Goal: Task Accomplishment & Management: Use online tool/utility

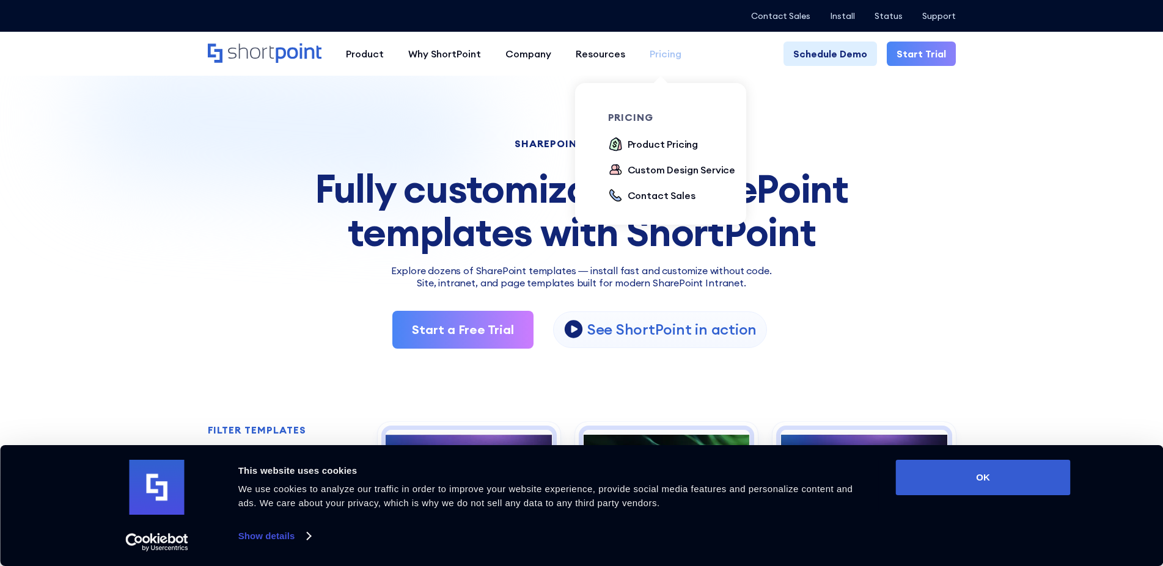
click at [672, 49] on div "Pricing" at bounding box center [666, 53] width 32 height 15
click at [665, 148] on div "Product Pricing" at bounding box center [663, 144] width 71 height 15
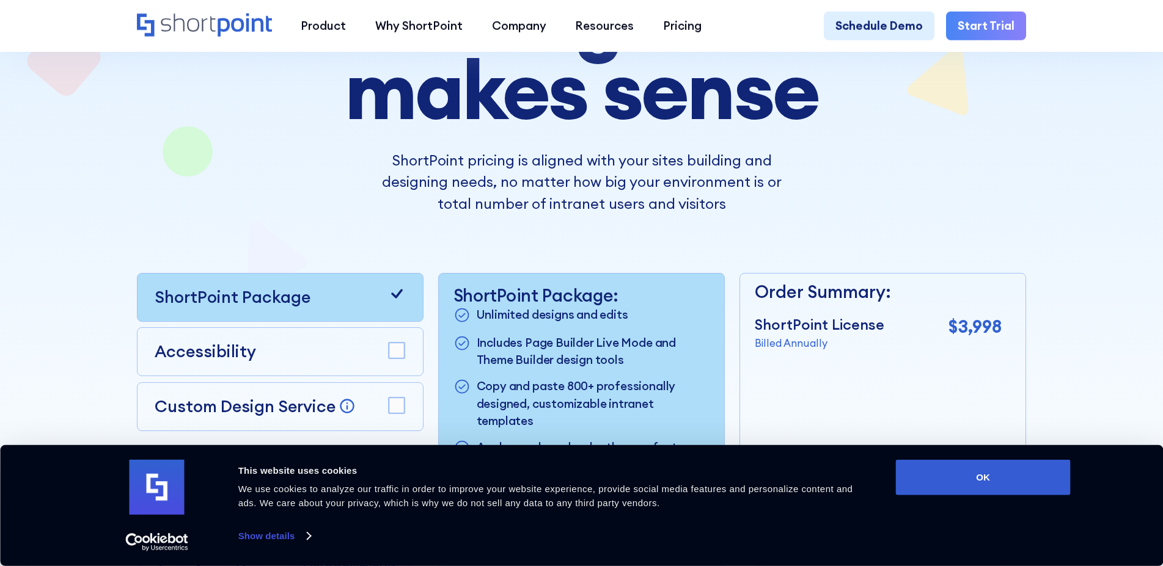
scroll to position [386, 0]
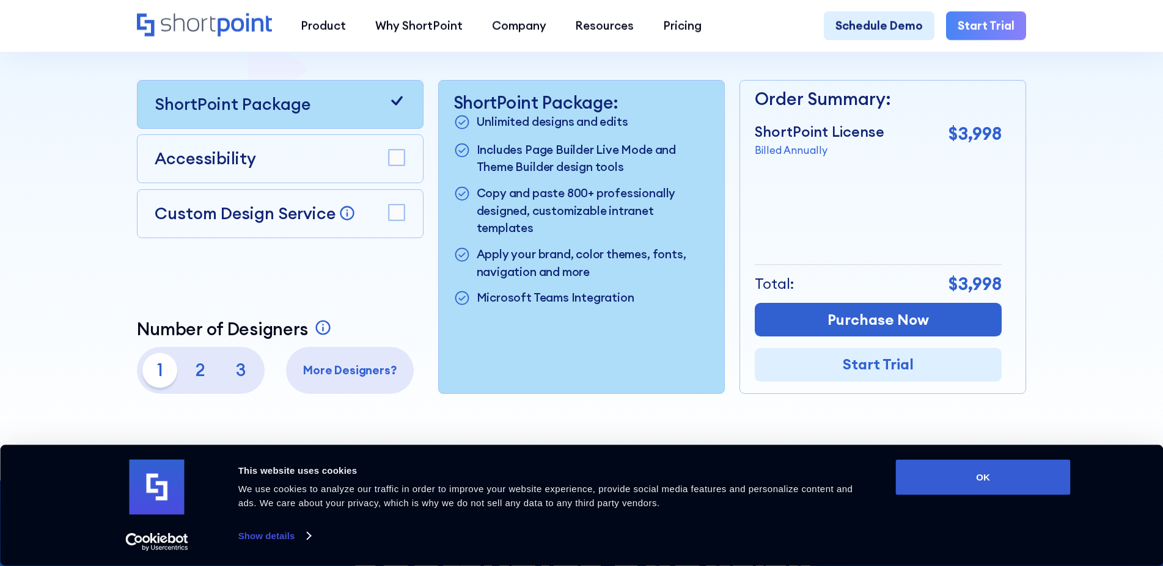
click at [403, 216] on rect at bounding box center [397, 213] width 16 height 16
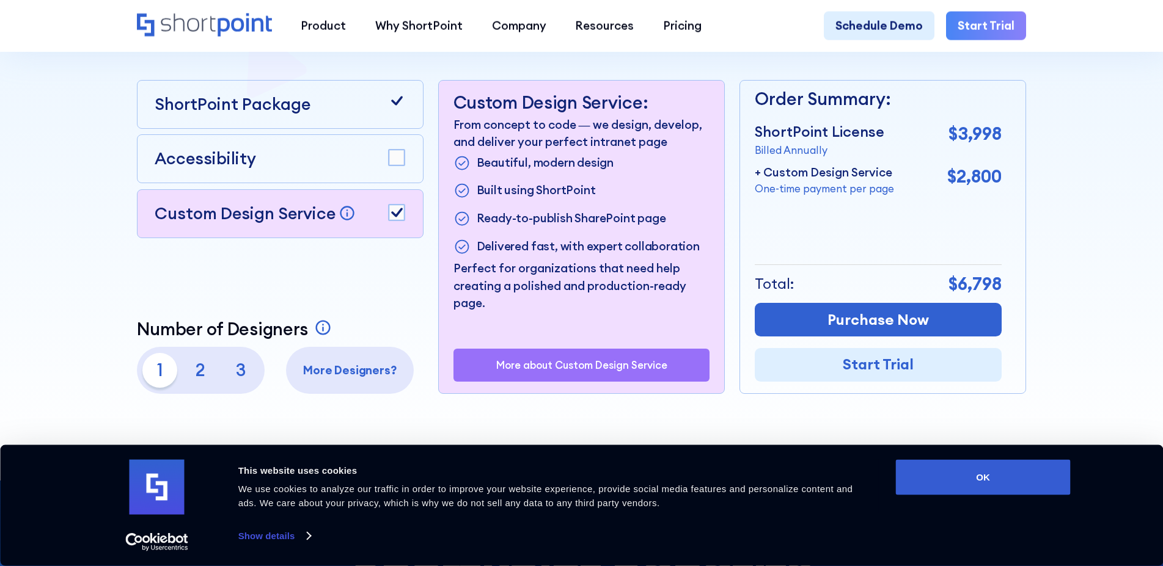
click at [403, 216] on rect at bounding box center [397, 213] width 16 height 16
click at [404, 167] on div "Accessibility" at bounding box center [280, 158] width 287 height 49
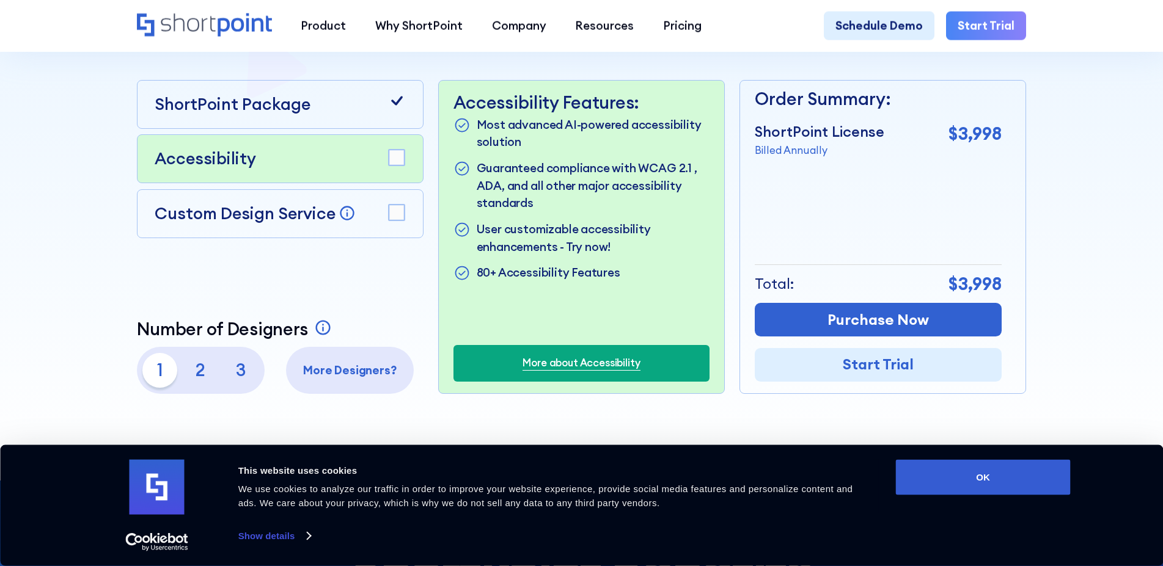
click at [401, 166] on rect at bounding box center [397, 158] width 16 height 16
click at [331, 125] on div "ShortPoint Package" at bounding box center [280, 104] width 287 height 49
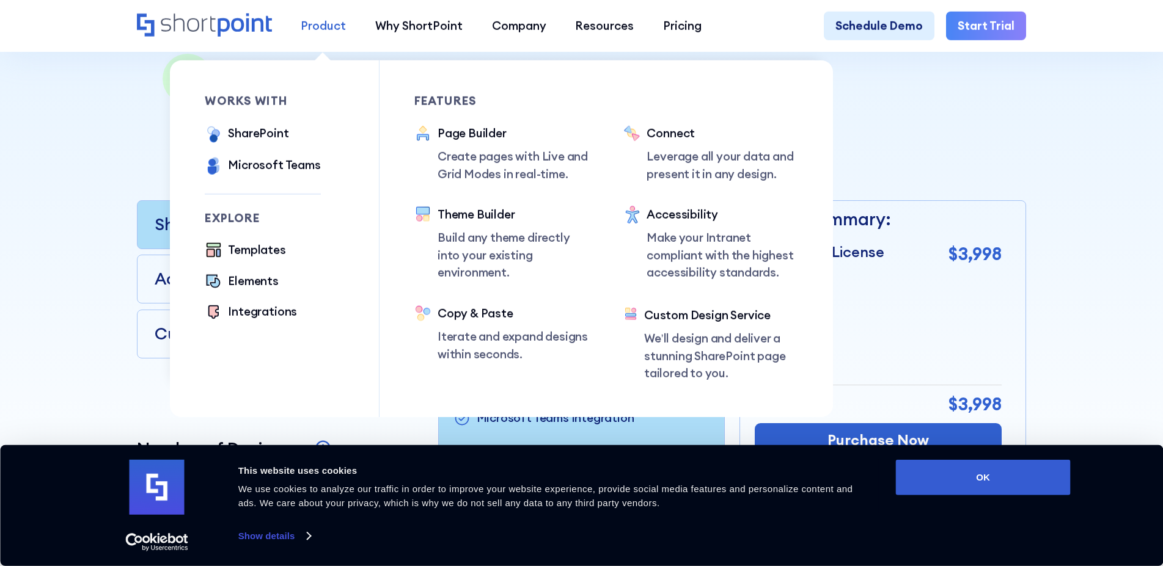
scroll to position [203, 0]
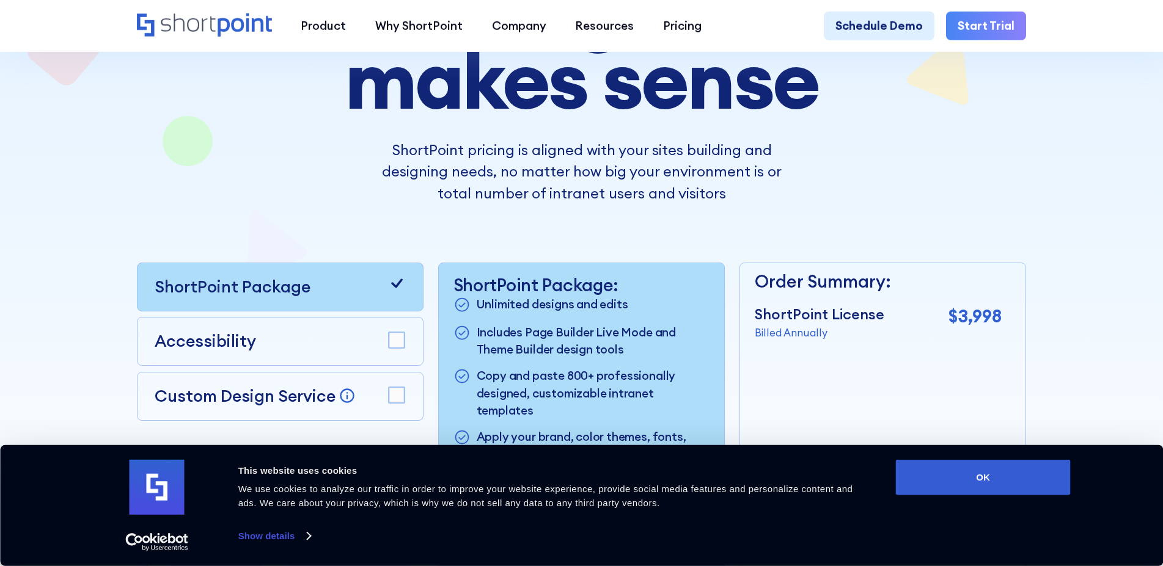
click at [967, 16] on link "Start Trial" at bounding box center [986, 26] width 80 height 29
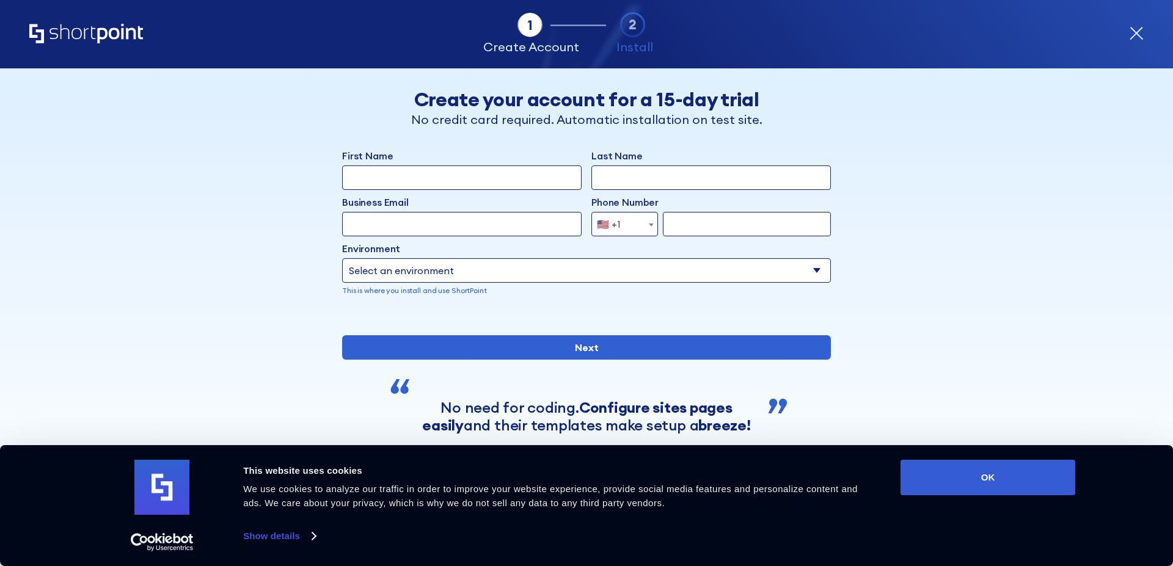
click at [490, 177] on input "First Name" at bounding box center [462, 178] width 240 height 24
type input "Rhys"
type input "Lewis"
type input "r.lewis@davisons.law"
type input "1216851241"
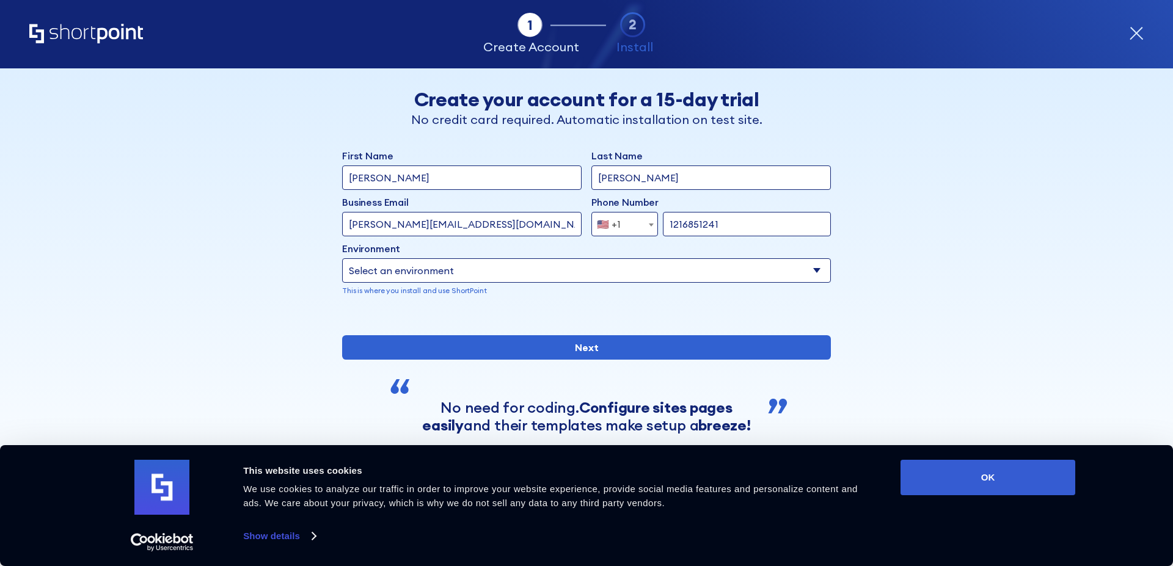
click at [342, 258] on select "Select an environment Microsoft 365 SharePoint Online SharePoint Subscription E…" at bounding box center [586, 270] width 489 height 24
click option "SharePoint Online" at bounding box center [0, 0] width 0 height 0
click at [342, 258] on select "Select an environment Microsoft 365 SharePoint Online SharePoint Subscription E…" at bounding box center [586, 270] width 489 height 24
select select "Microsoft 365"
click option "Microsoft 365" at bounding box center [0, 0] width 0 height 0
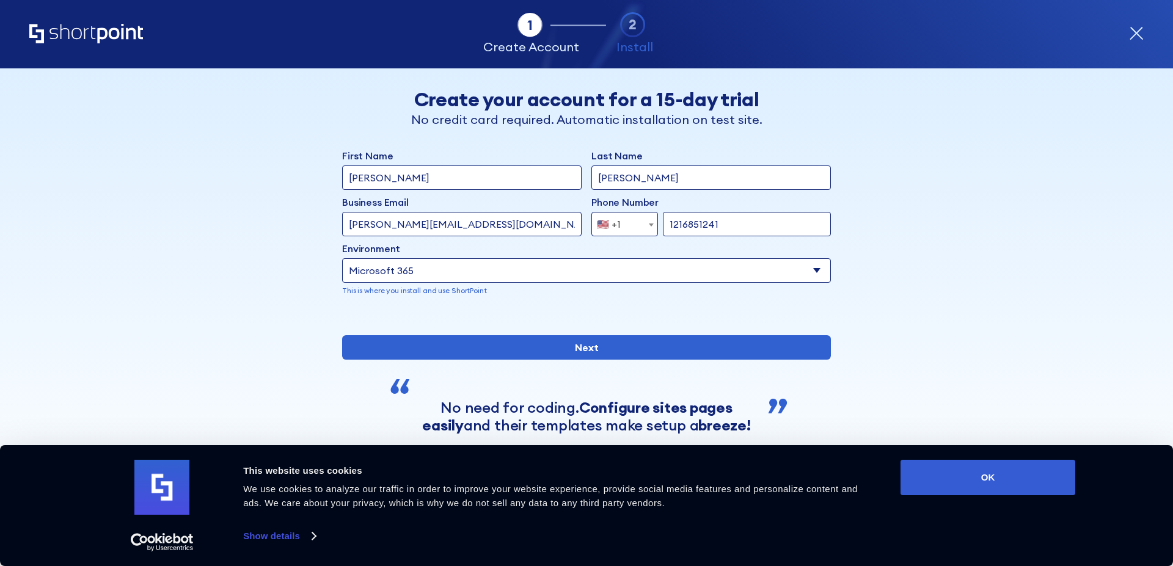
click at [302, 293] on div "Back Back Create your account for a 15-day trial No credit card required. Autom…" at bounding box center [587, 277] width 748 height 419
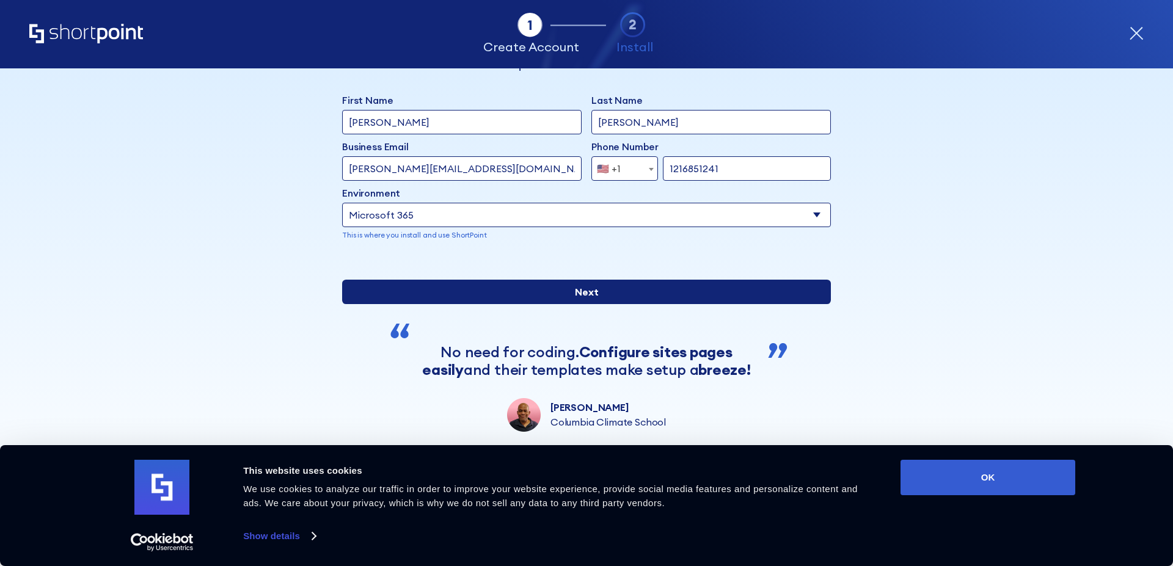
click at [387, 304] on input "Next" at bounding box center [586, 292] width 489 height 24
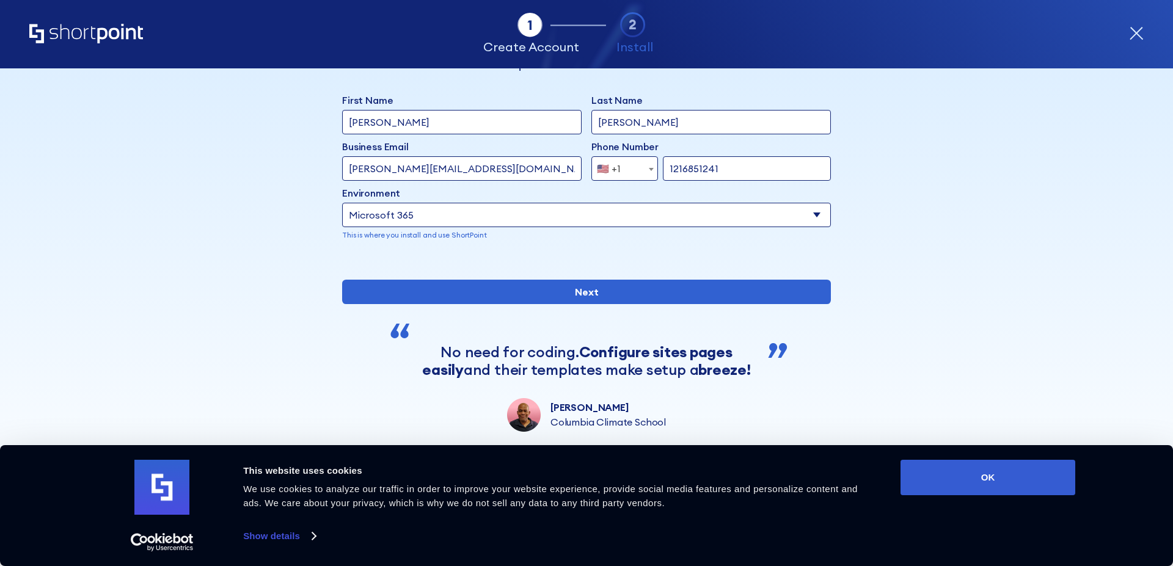
click at [630, 159] on span "🇺🇸 +1" at bounding box center [625, 168] width 67 height 24
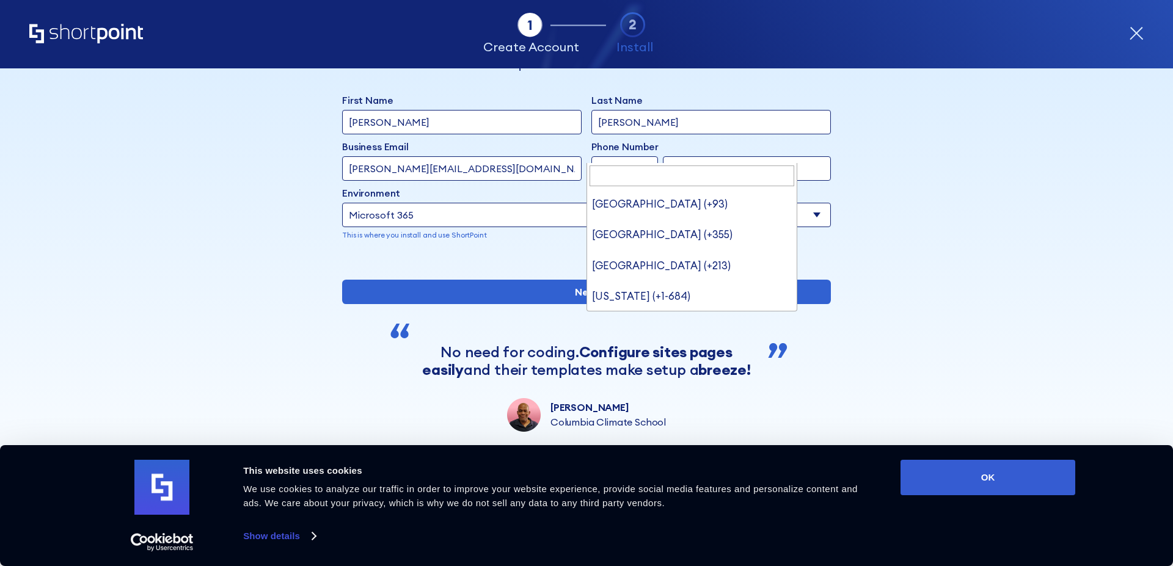
scroll to position [6827, 0]
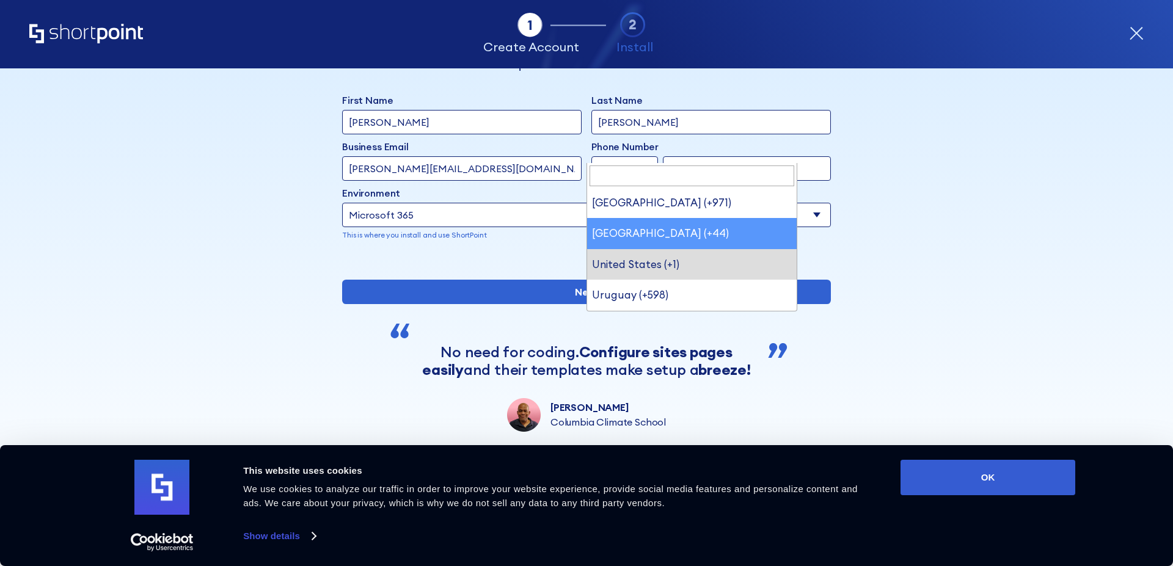
select select "+44"
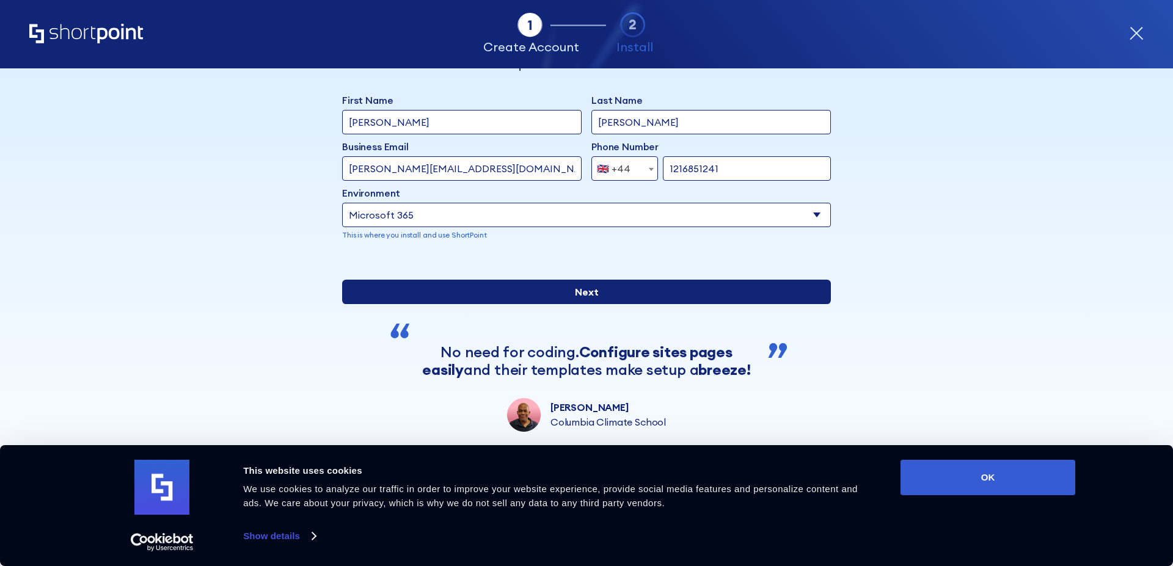
click at [612, 304] on input "Next" at bounding box center [586, 292] width 489 height 24
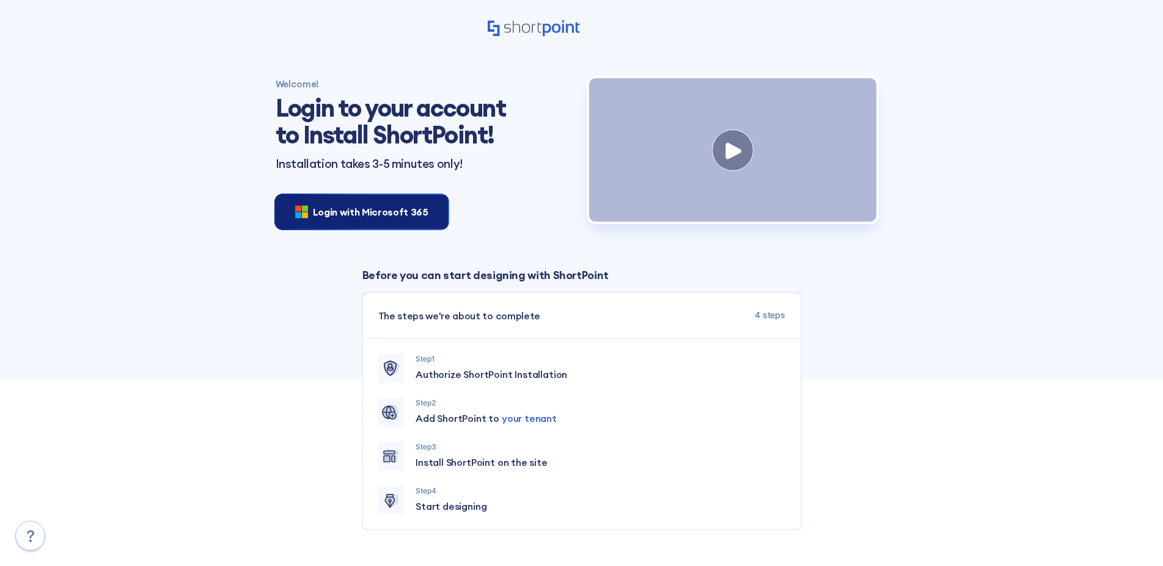
click at [392, 221] on div "Login with Microsoft 365" at bounding box center [362, 212] width 172 height 34
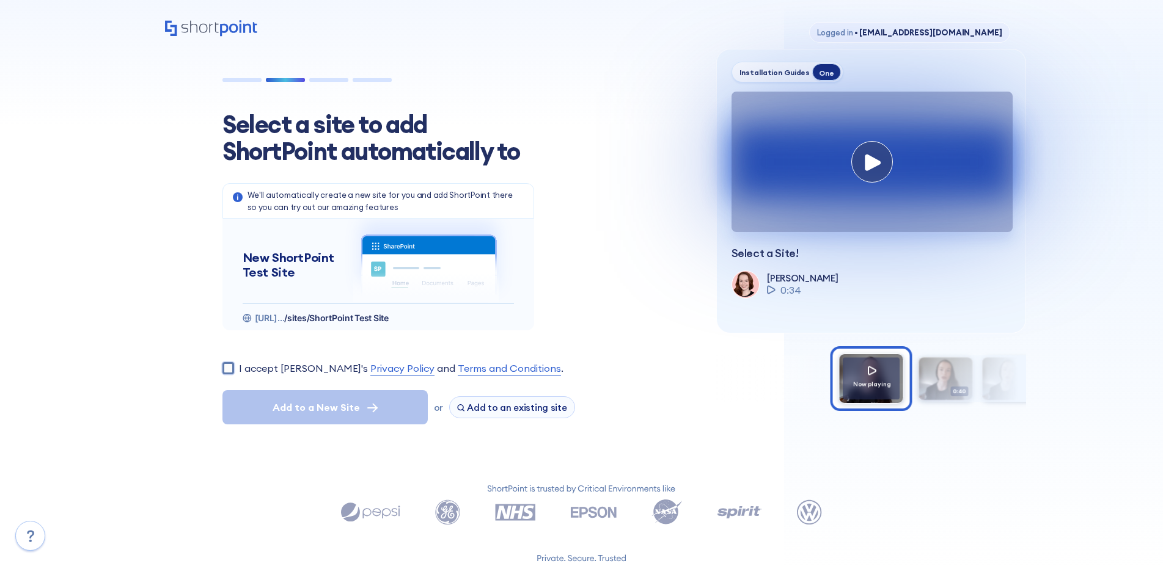
click at [229, 373] on input "I accept [PERSON_NAME]'s Privacy Policy and Terms and Conditions ." at bounding box center [228, 368] width 12 height 12
checkbox input "true"
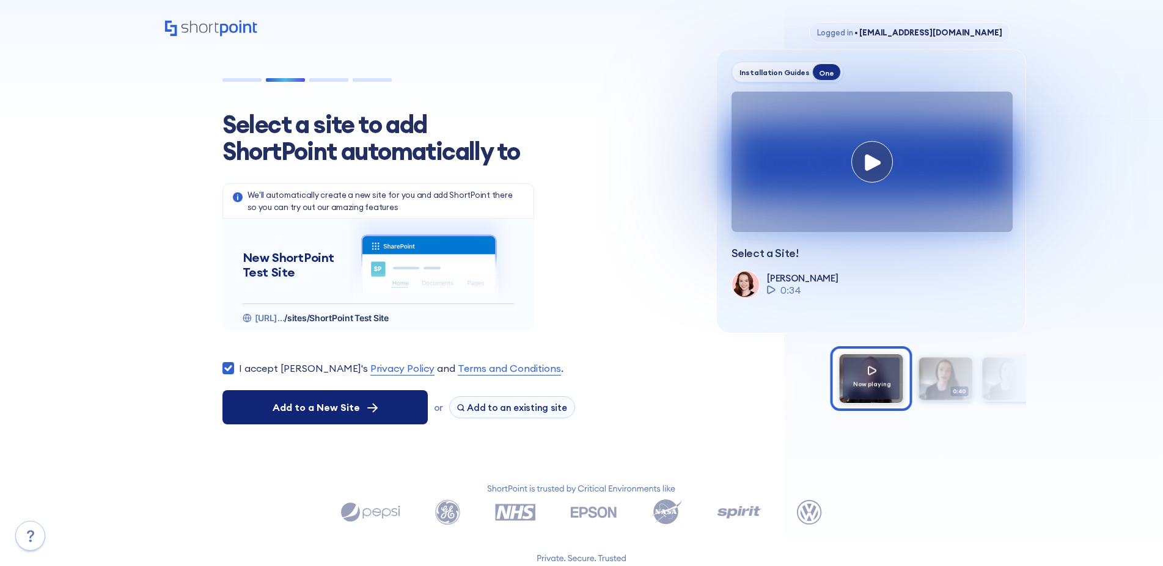
click at [299, 409] on span "Add to a New Site" at bounding box center [316, 407] width 87 height 15
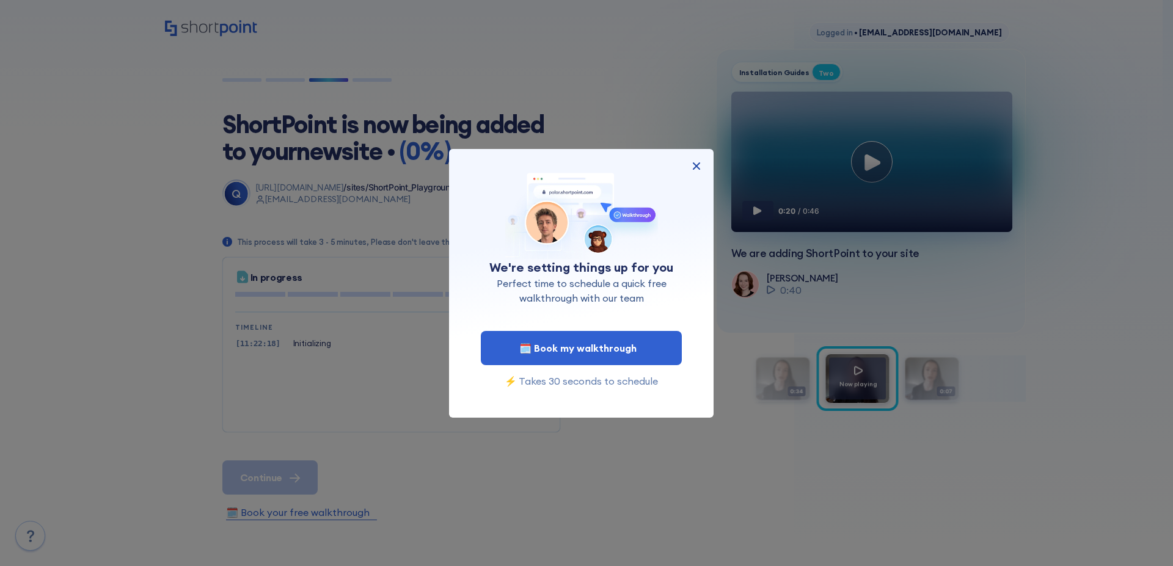
click at [700, 167] on img at bounding box center [696, 166] width 15 height 15
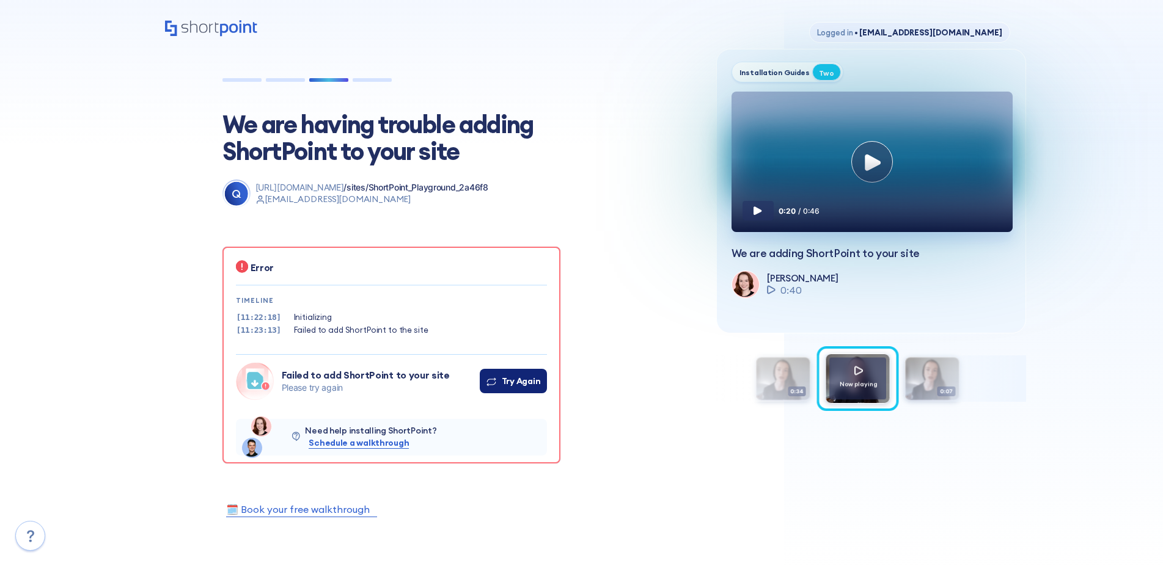
click at [499, 380] on div "Try Again" at bounding box center [513, 381] width 54 height 13
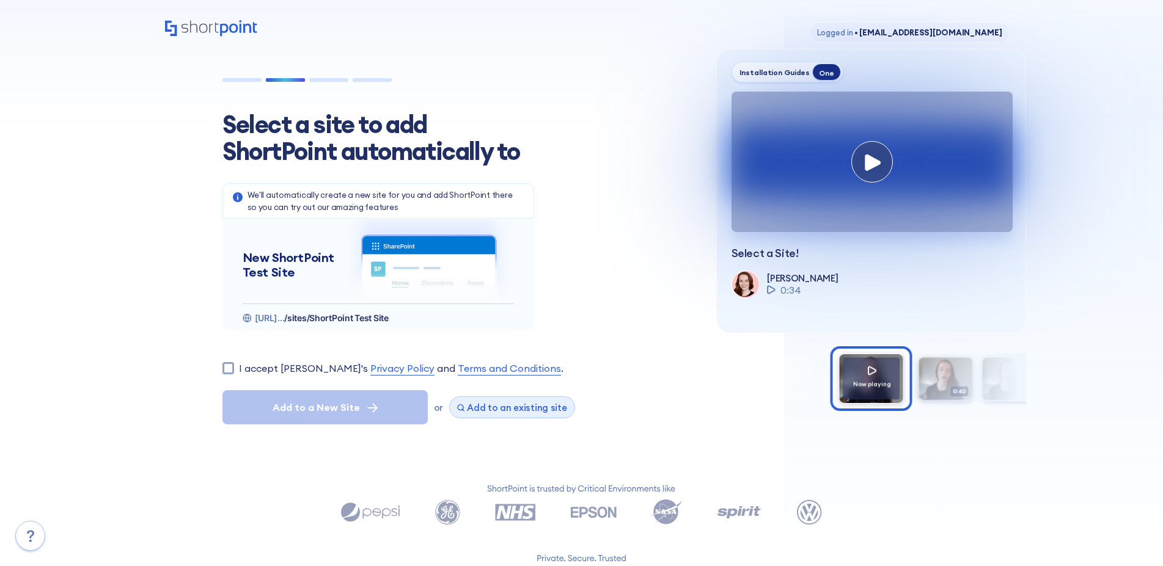
click at [466, 412] on div "Add to an existing site" at bounding box center [512, 407] width 110 height 11
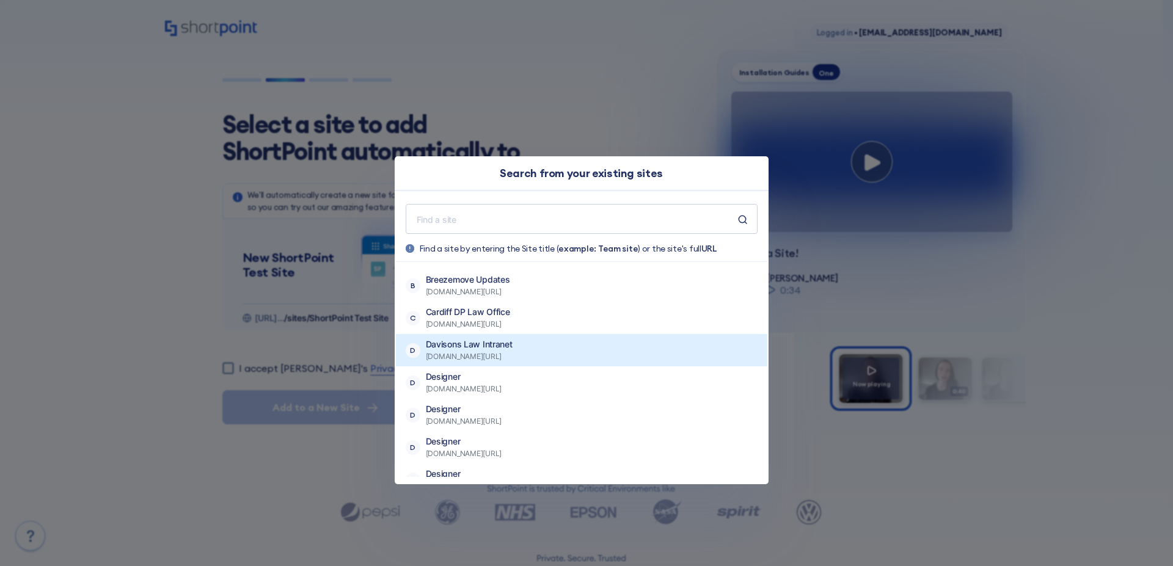
click at [483, 338] on button "D Davisons Law Intranet [DOMAIN_NAME][URL]" at bounding box center [582, 350] width 372 height 32
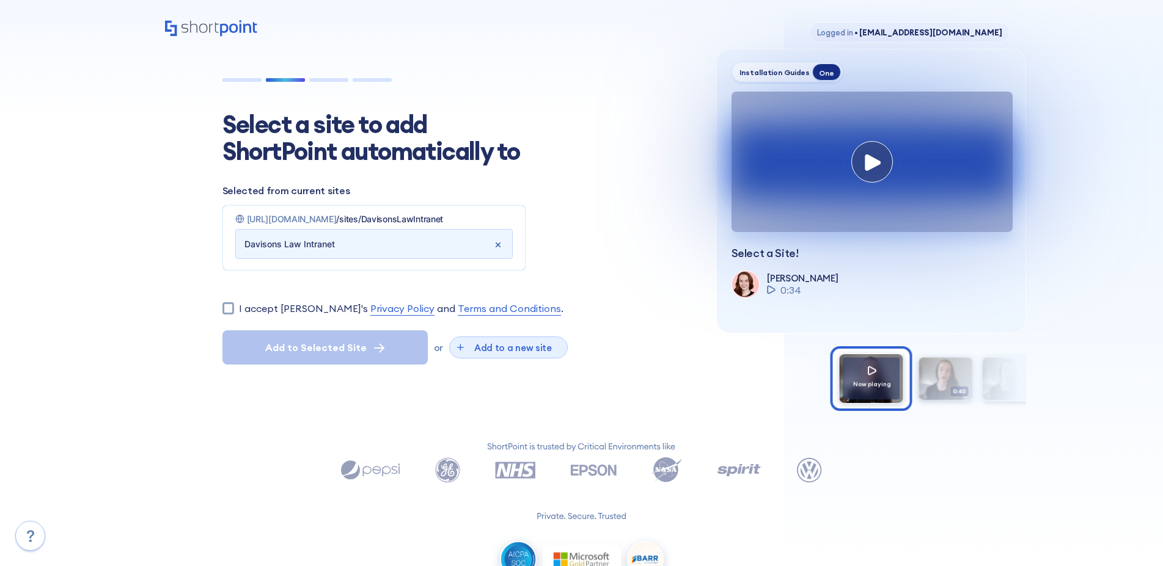
click at [488, 352] on span "Add to a new site" at bounding box center [512, 348] width 93 height 12
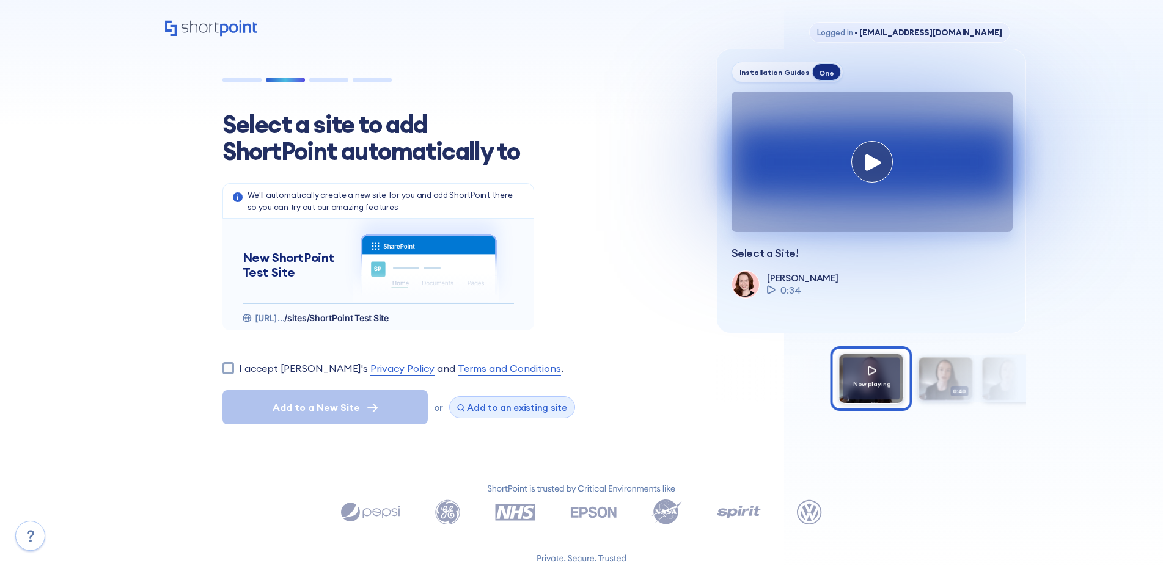
click at [478, 408] on span "Add to an existing site" at bounding box center [517, 408] width 100 height 12
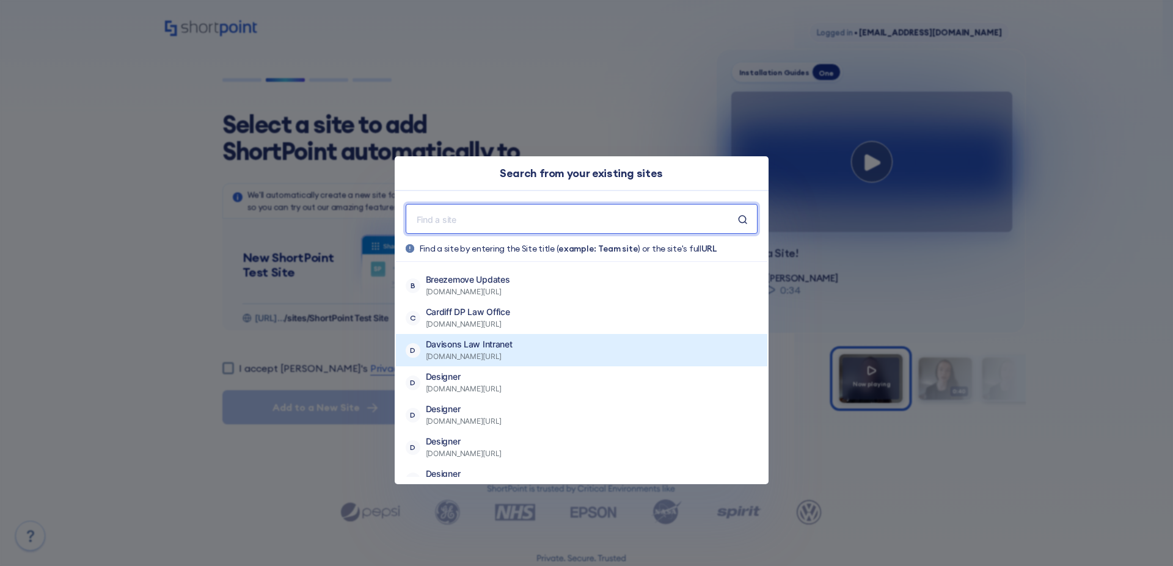
click at [494, 353] on span "[DOMAIN_NAME][URL]" at bounding box center [469, 357] width 87 height 12
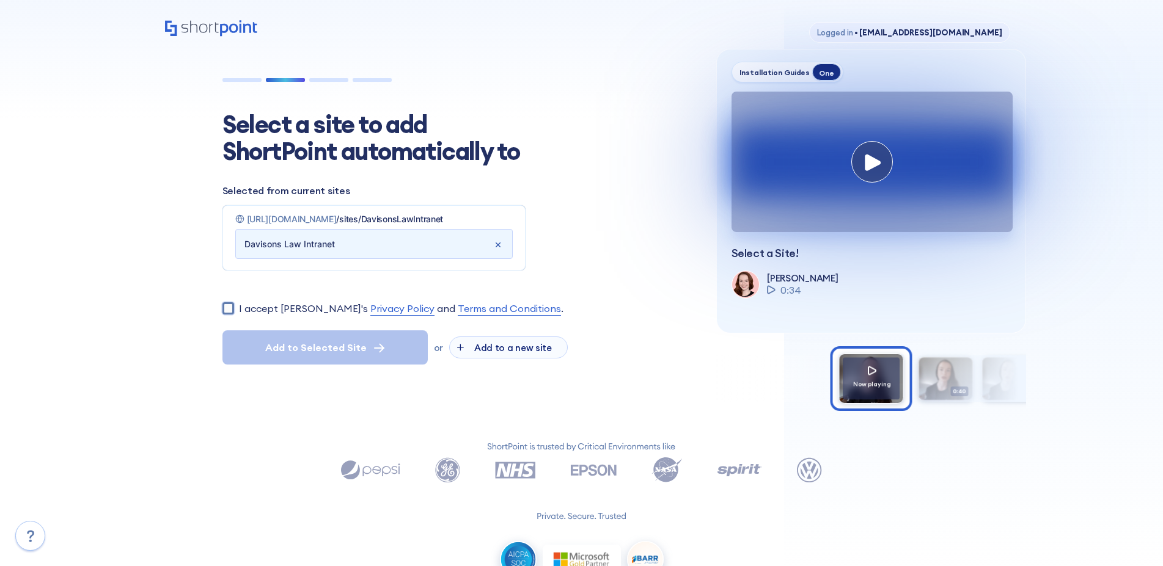
click at [225, 308] on input "I accept [PERSON_NAME]'s Privacy Policy and Terms and Conditions ." at bounding box center [228, 308] width 12 height 12
checkbox input "true"
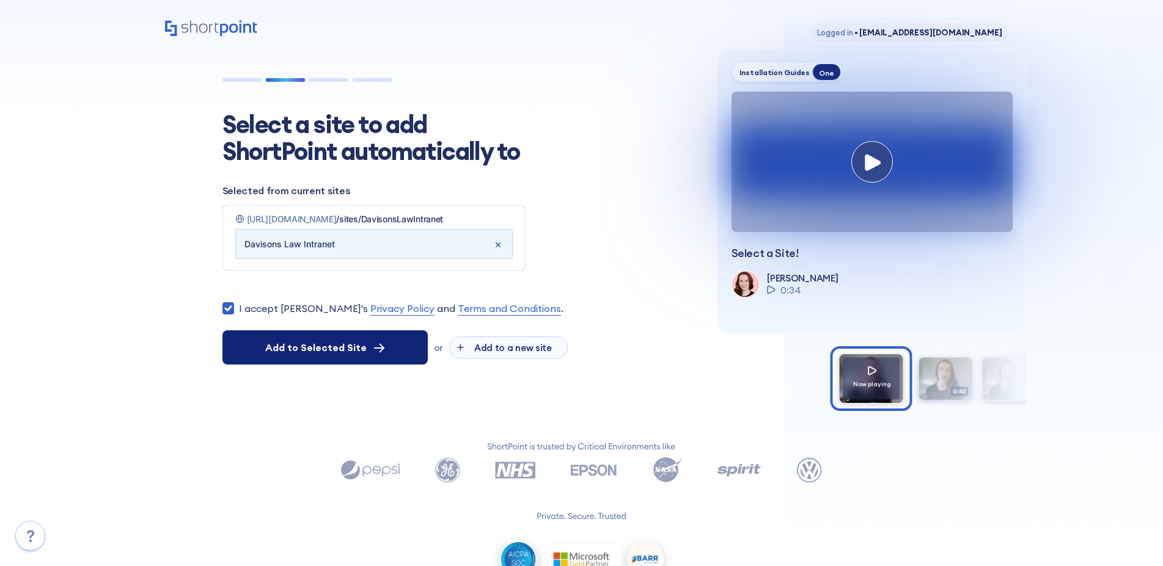
click at [296, 344] on span "Add to Selected Site" at bounding box center [315, 347] width 101 height 15
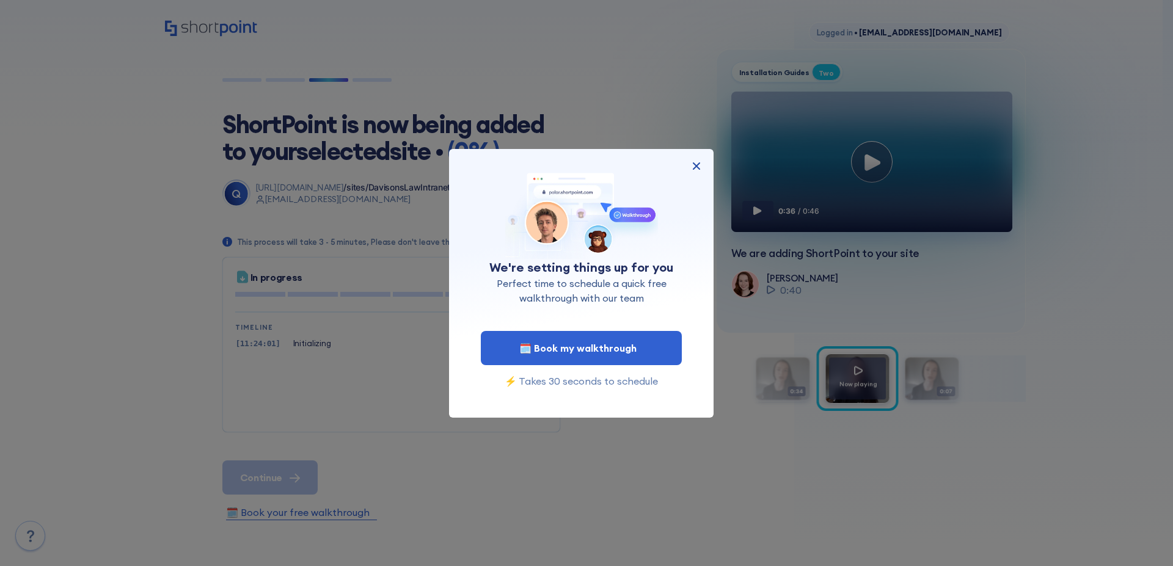
click at [696, 166] on img at bounding box center [696, 166] width 15 height 15
